Goal: Task Accomplishment & Management: Manage account settings

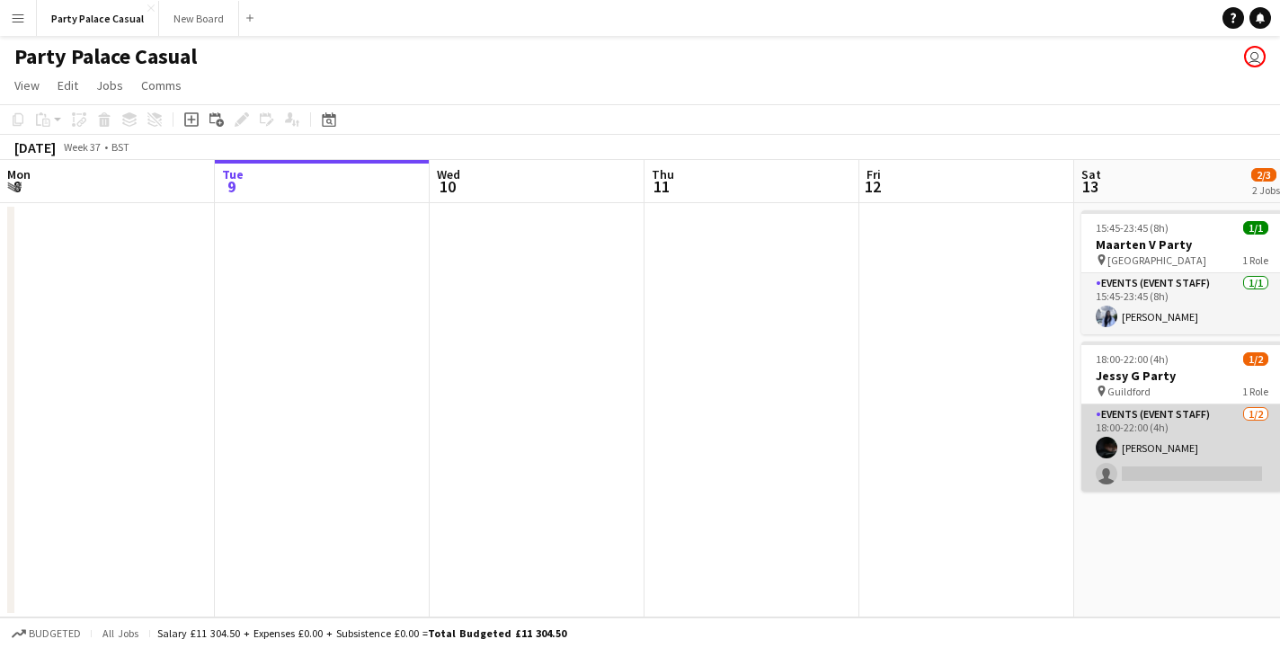
scroll to position [0, 703]
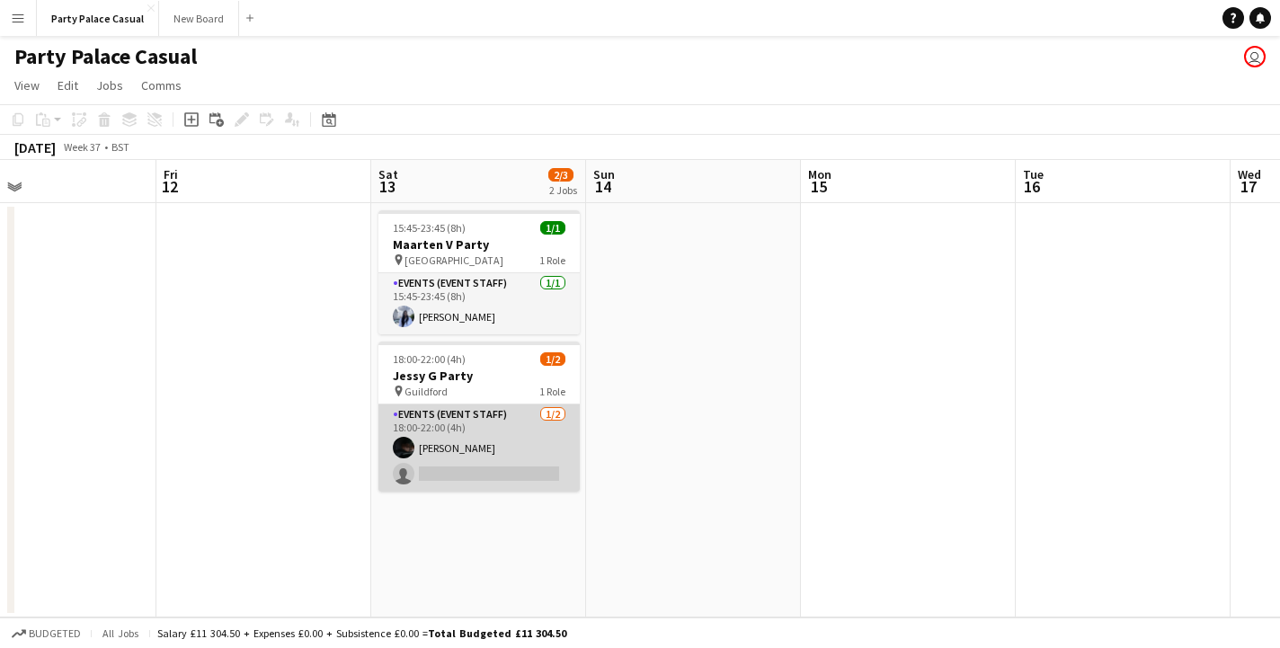
click at [488, 474] on app-card-role "Events (Event Staff) [DATE] 18:00-22:00 (4h) [PERSON_NAME] single-neutral-actio…" at bounding box center [479, 448] width 201 height 87
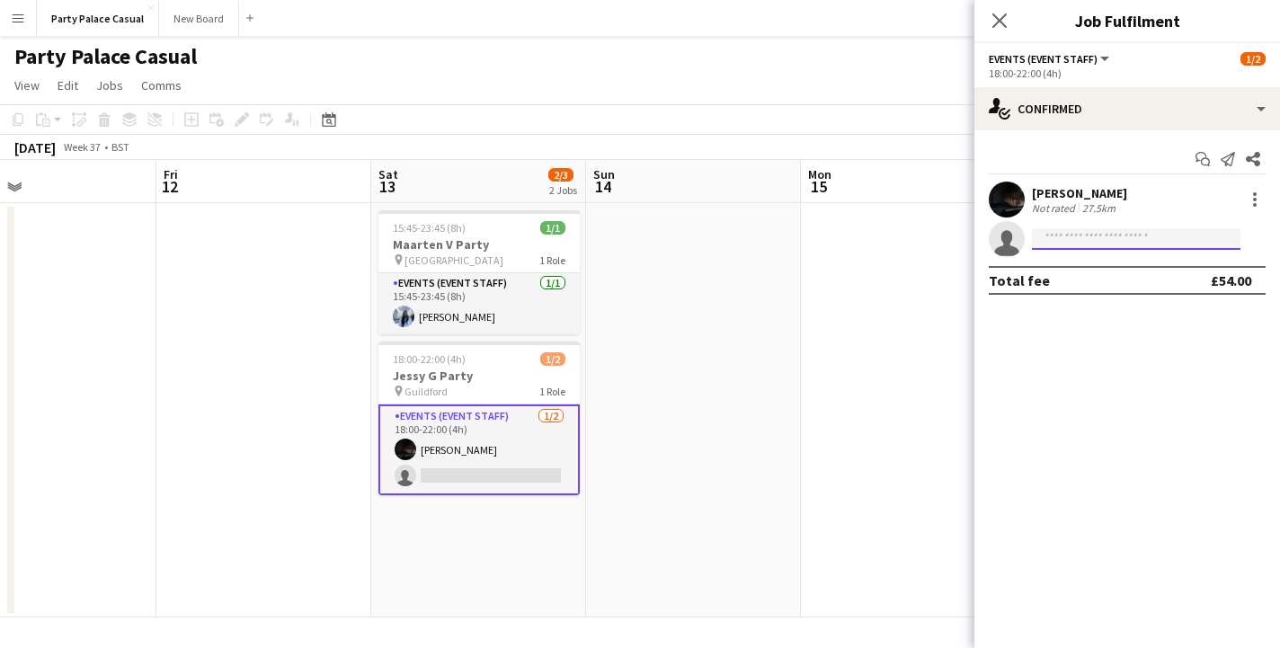
click at [1066, 243] on input at bounding box center [1136, 239] width 209 height 22
type input "*"
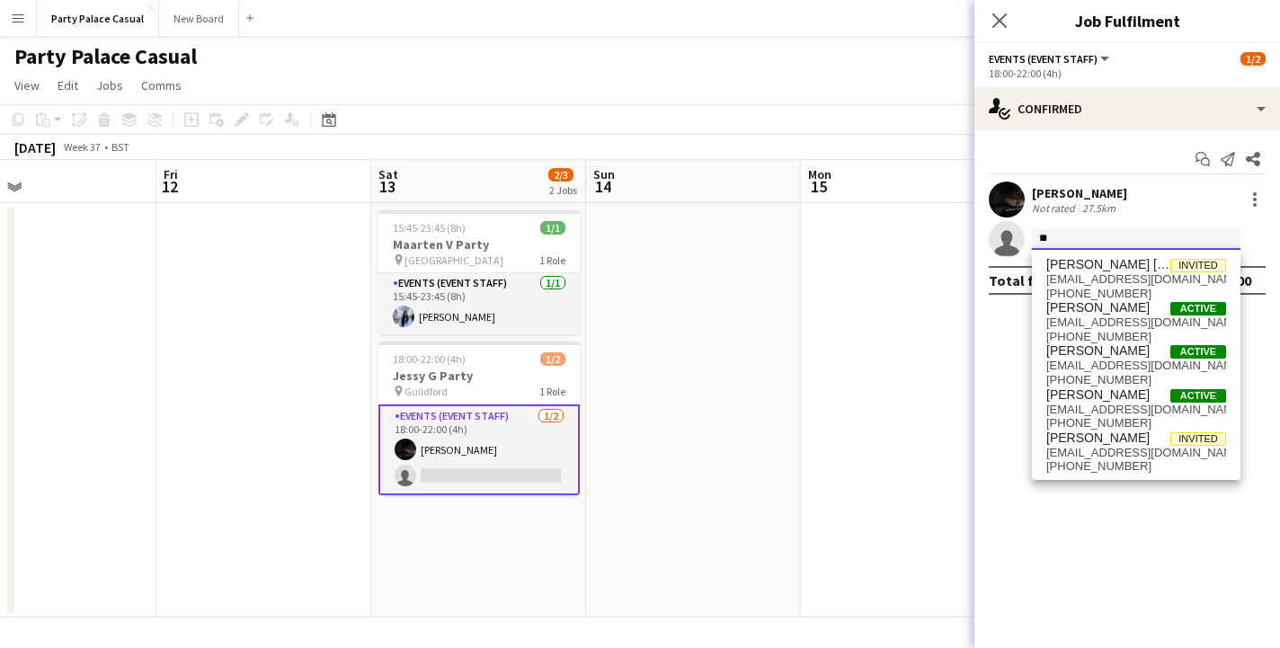
type input "*"
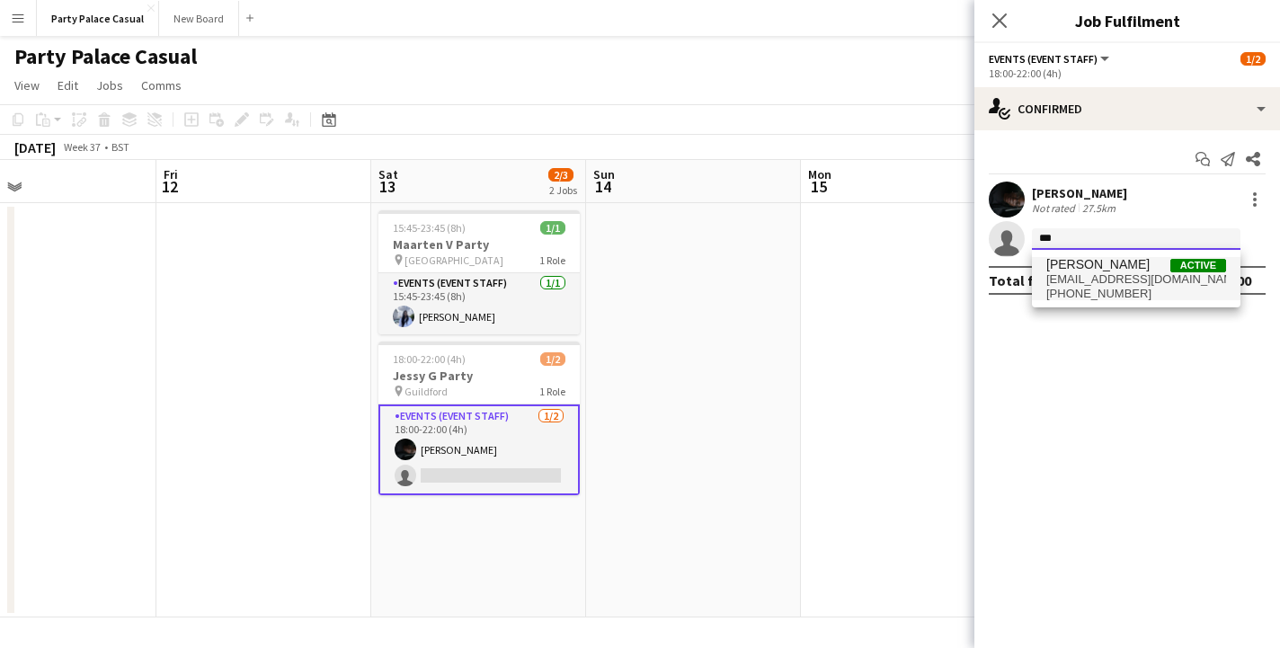
type input "***"
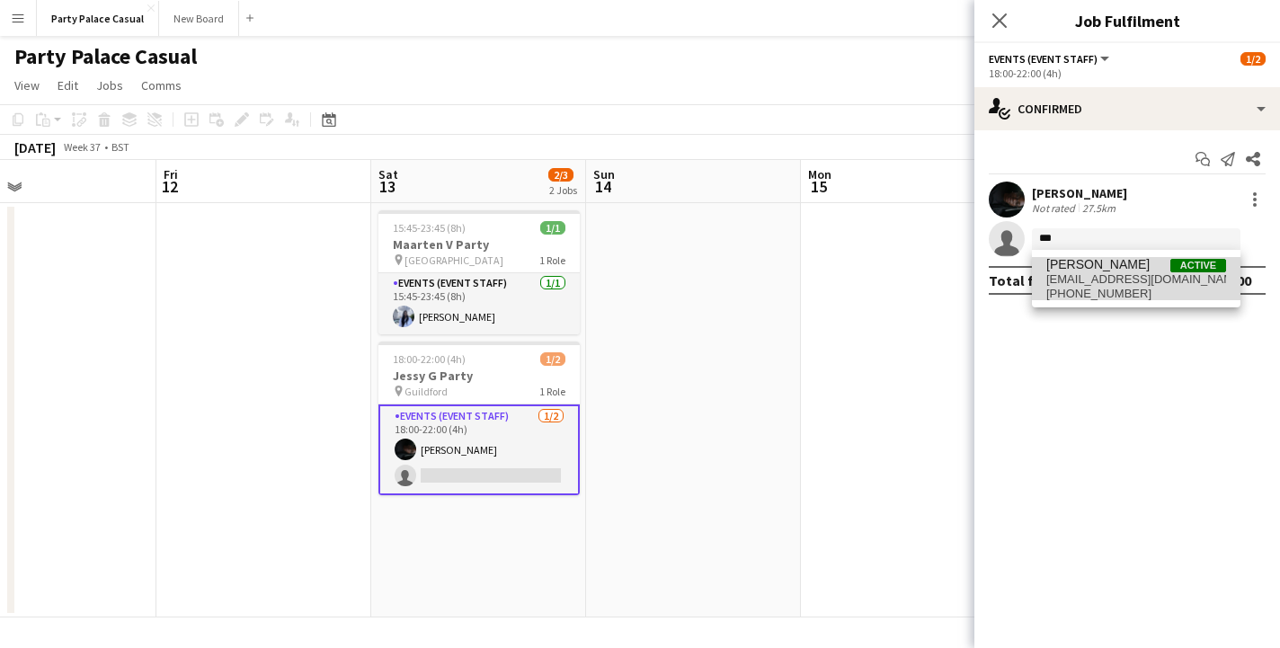
click at [1102, 283] on span "[EMAIL_ADDRESS][DOMAIN_NAME]" at bounding box center [1137, 279] width 180 height 14
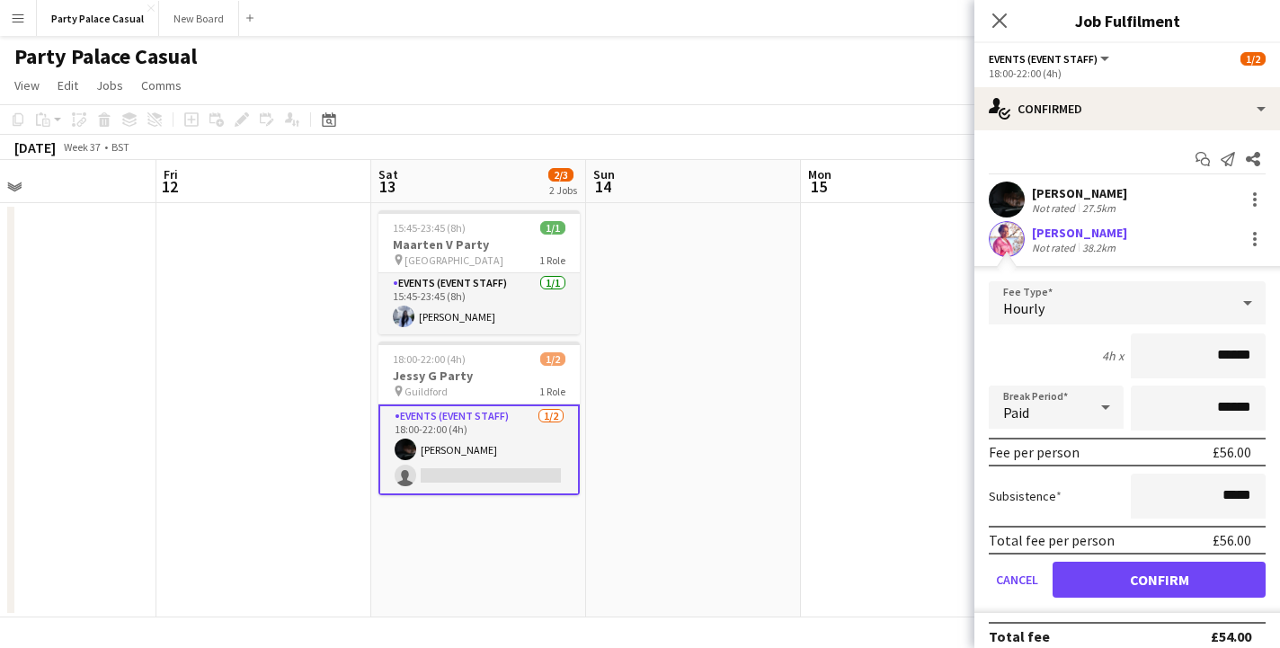
type input "******"
click at [1180, 584] on button "Confirm" at bounding box center [1159, 580] width 213 height 36
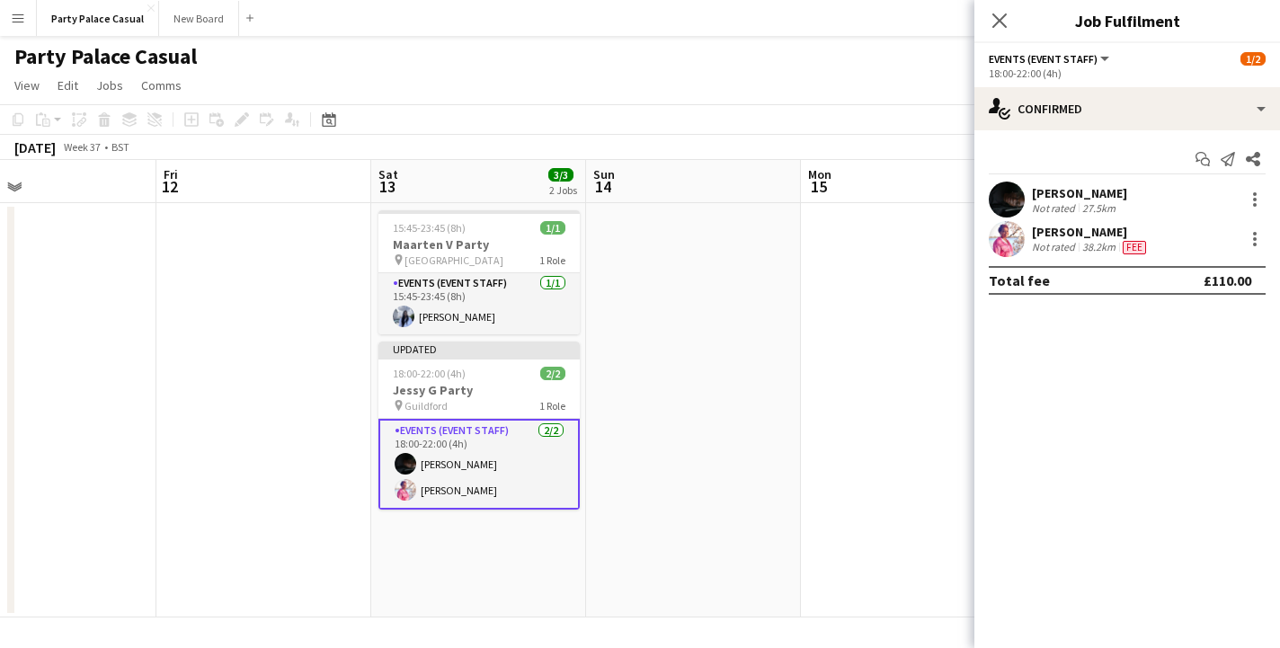
scroll to position [0, 0]
click at [808, 451] on app-date-cell at bounding box center [908, 410] width 215 height 414
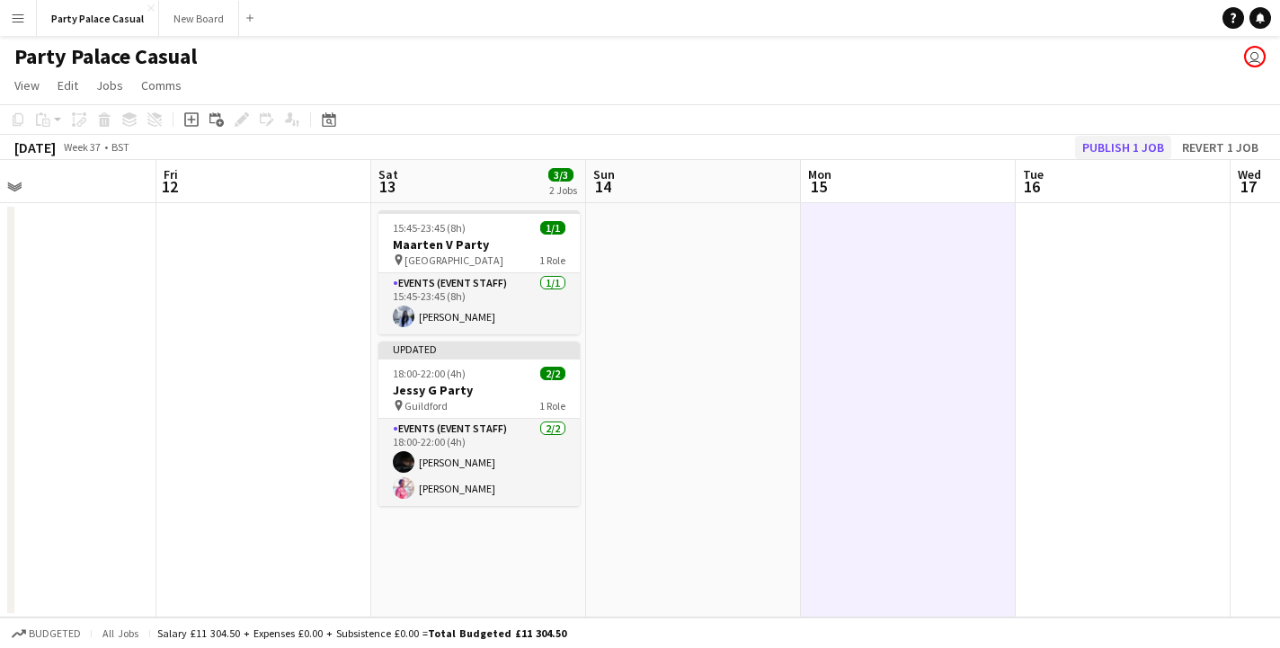
click at [1126, 147] on button "Publish 1 job" at bounding box center [1123, 147] width 96 height 23
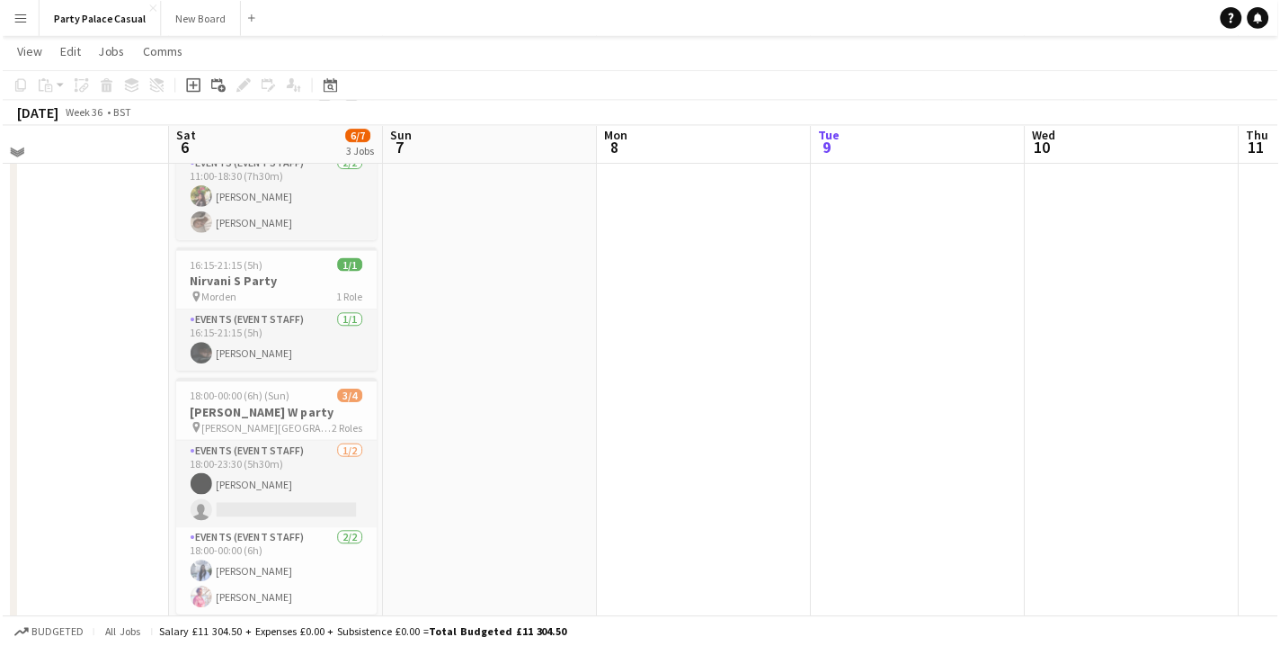
scroll to position [113, 0]
